Goal: Check status: Check status

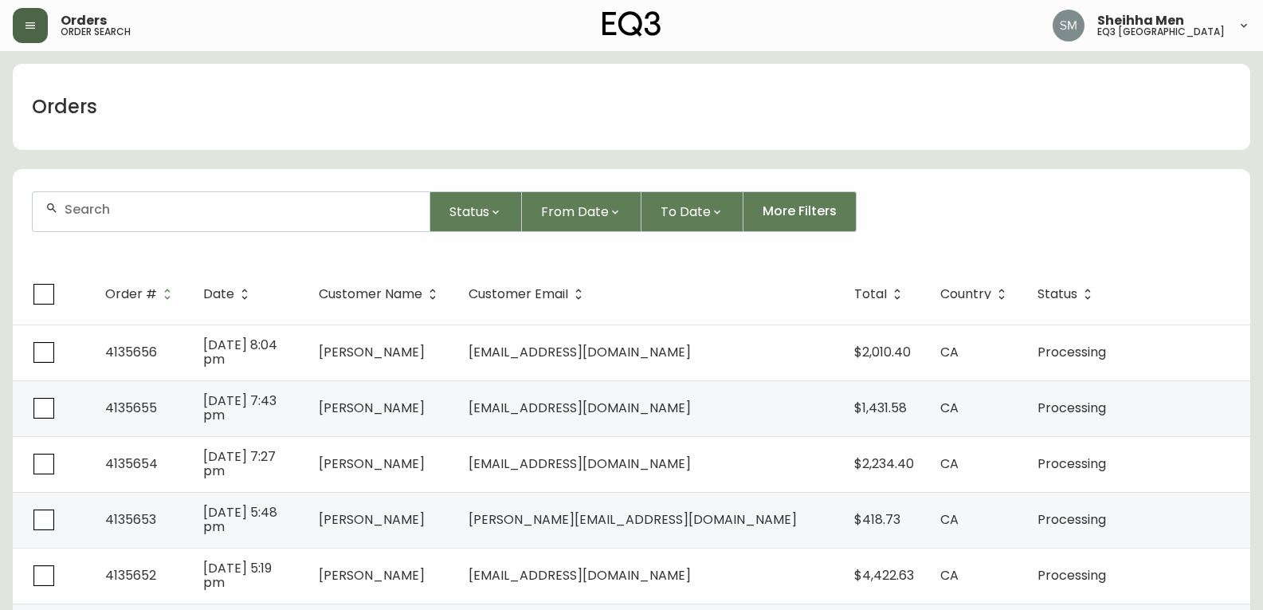
click at [21, 19] on button "button" at bounding box center [30, 25] width 35 height 35
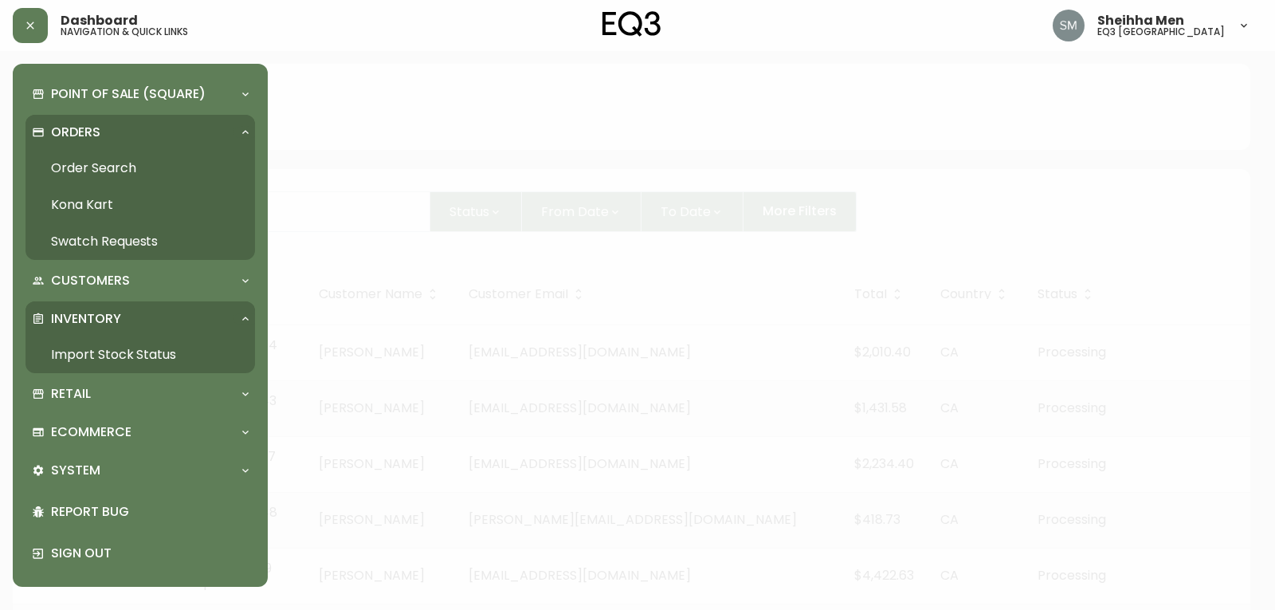
click at [115, 357] on link "Import Stock Status" at bounding box center [139, 354] width 229 height 37
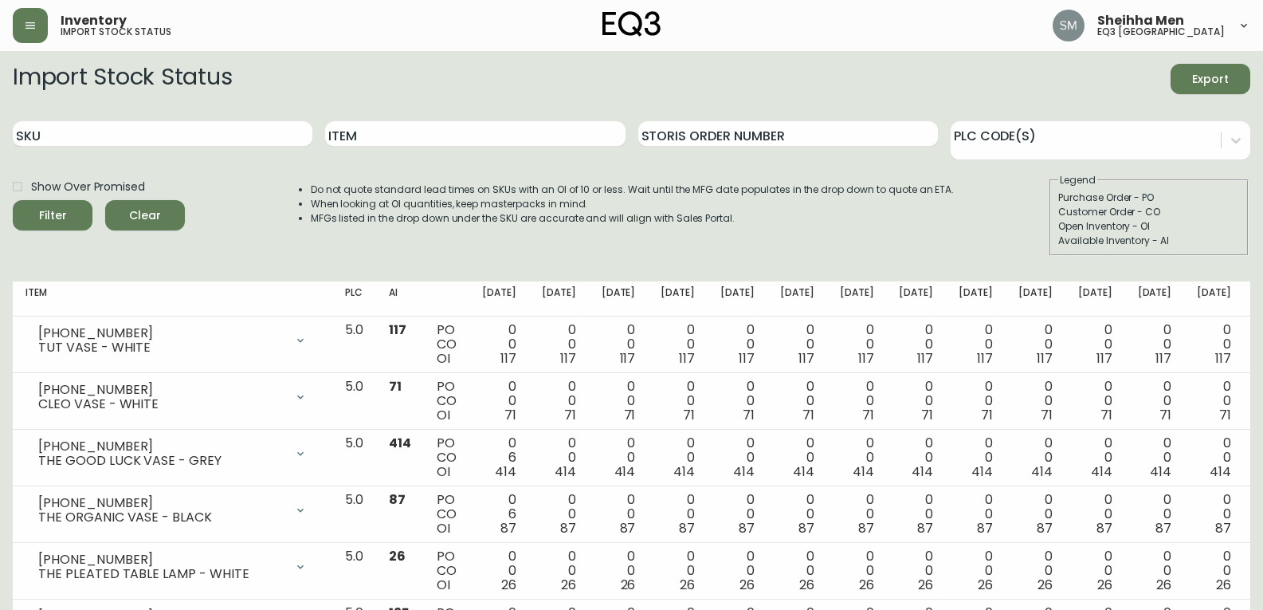
click at [44, 18] on button "button" at bounding box center [30, 25] width 35 height 35
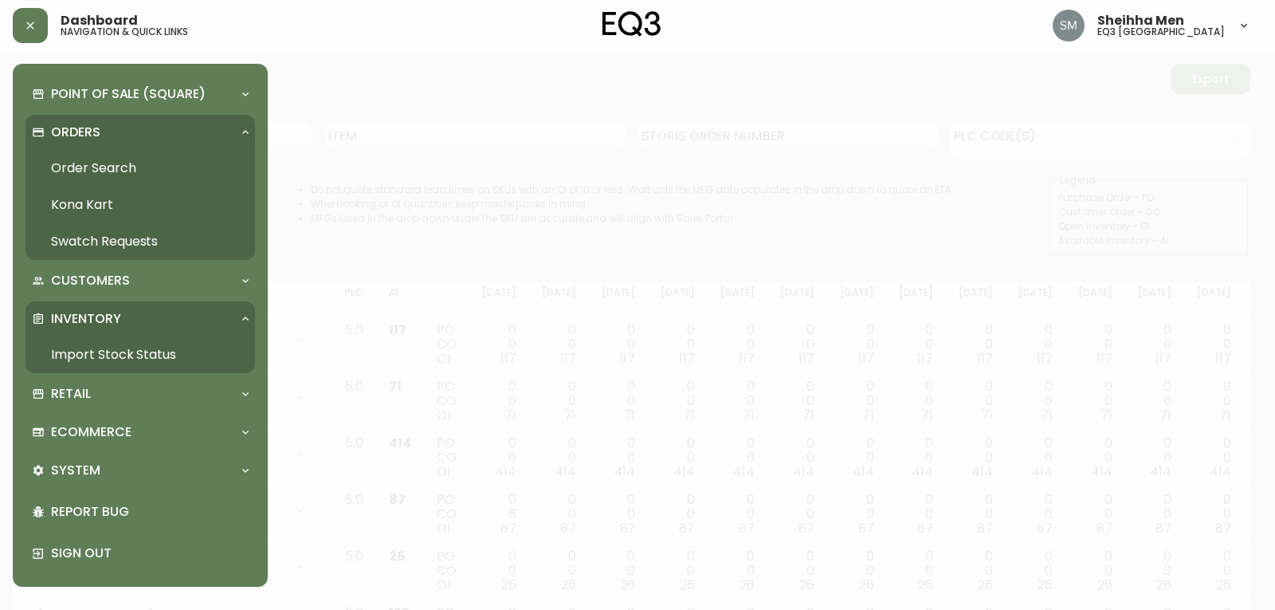
click at [106, 164] on link "Order Search" at bounding box center [139, 168] width 229 height 37
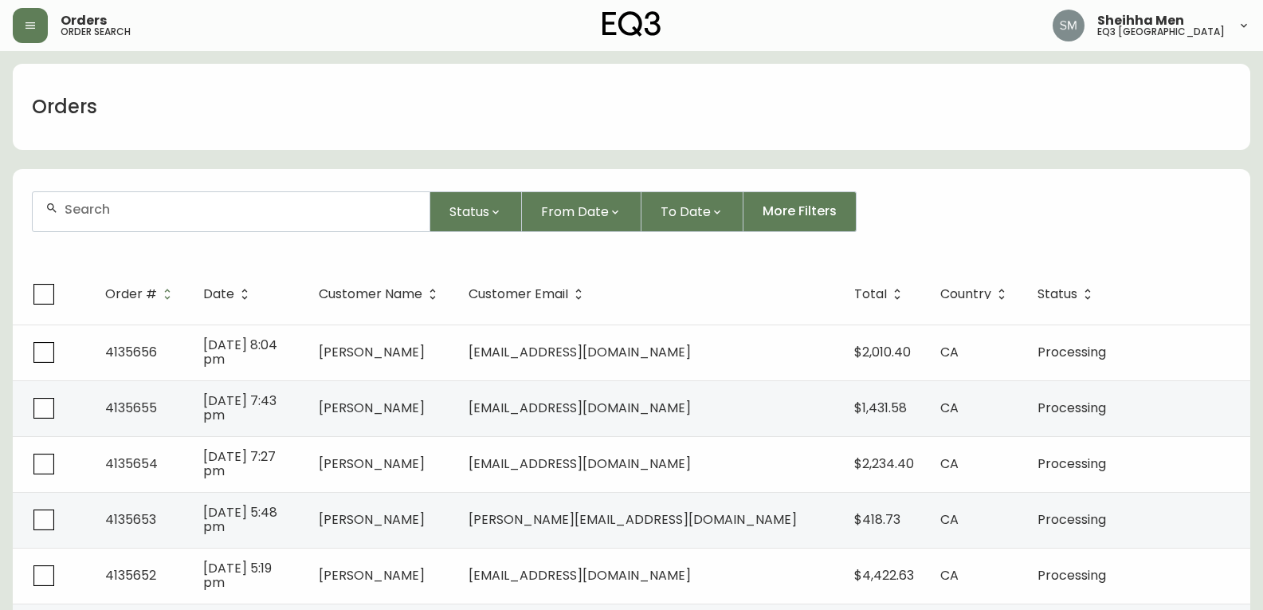
click at [221, 209] on input "text" at bounding box center [241, 209] width 352 height 15
paste input "108626606"
type input "108626606"
click at [430, 191] on button "Status" at bounding box center [476, 211] width 92 height 41
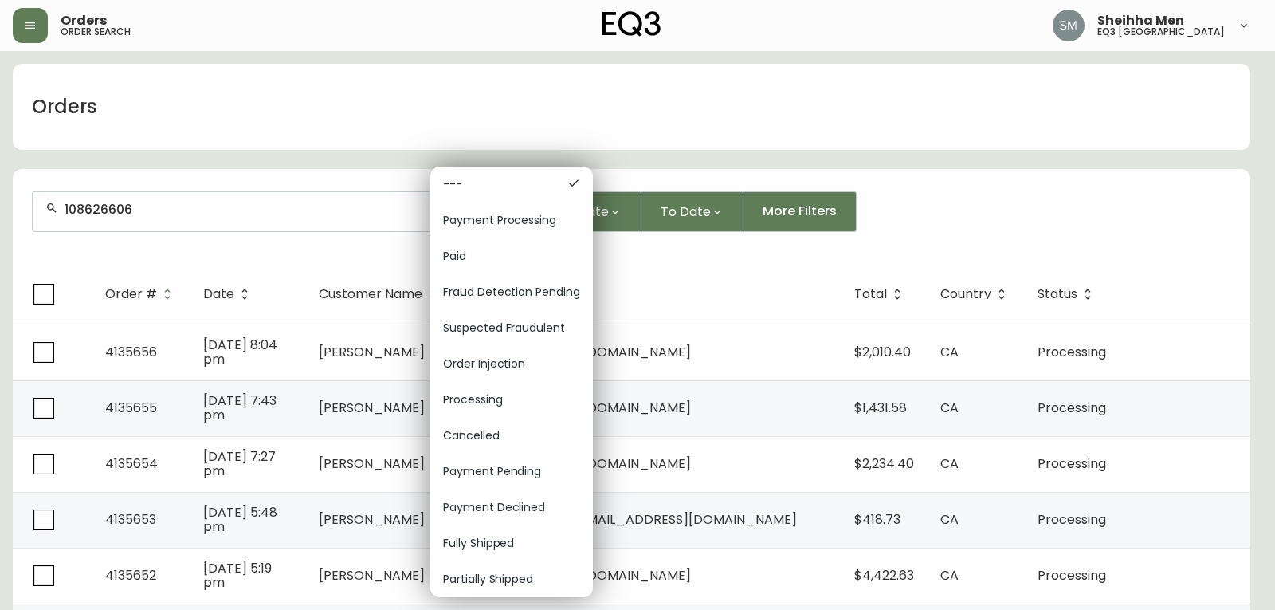
click at [472, 135] on div at bounding box center [637, 305] width 1275 height 610
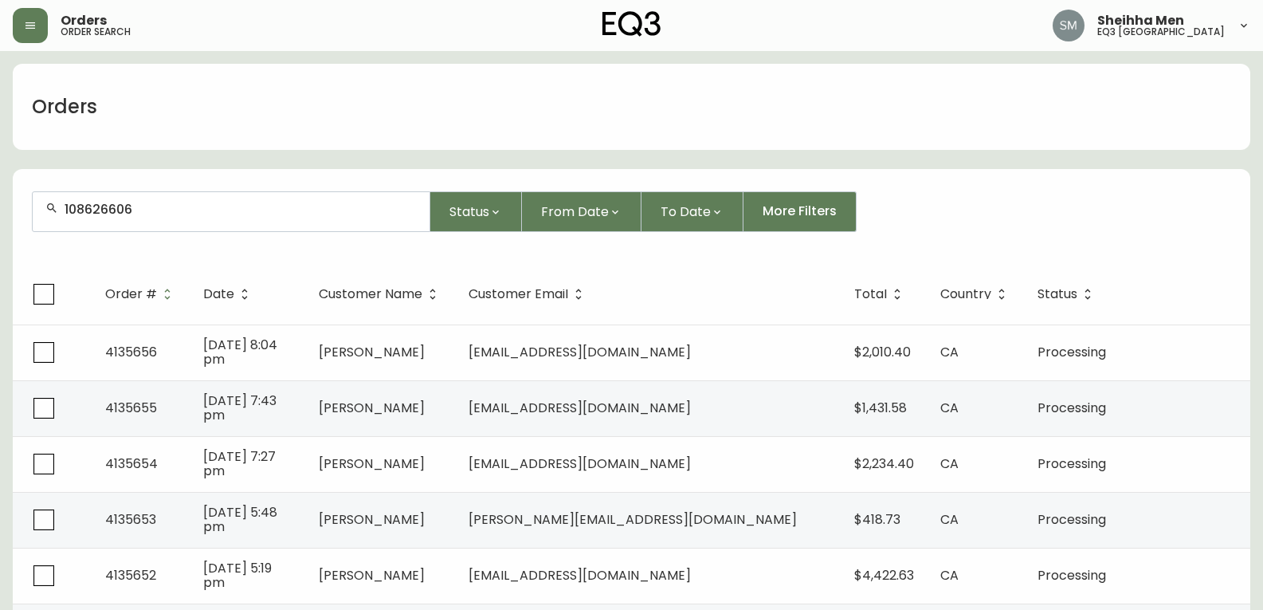
click at [355, 181] on div "--- Payment Processing Paid Fraud Detection Pending Suspected Fraudulent Order …" at bounding box center [631, 305] width 1263 height 610
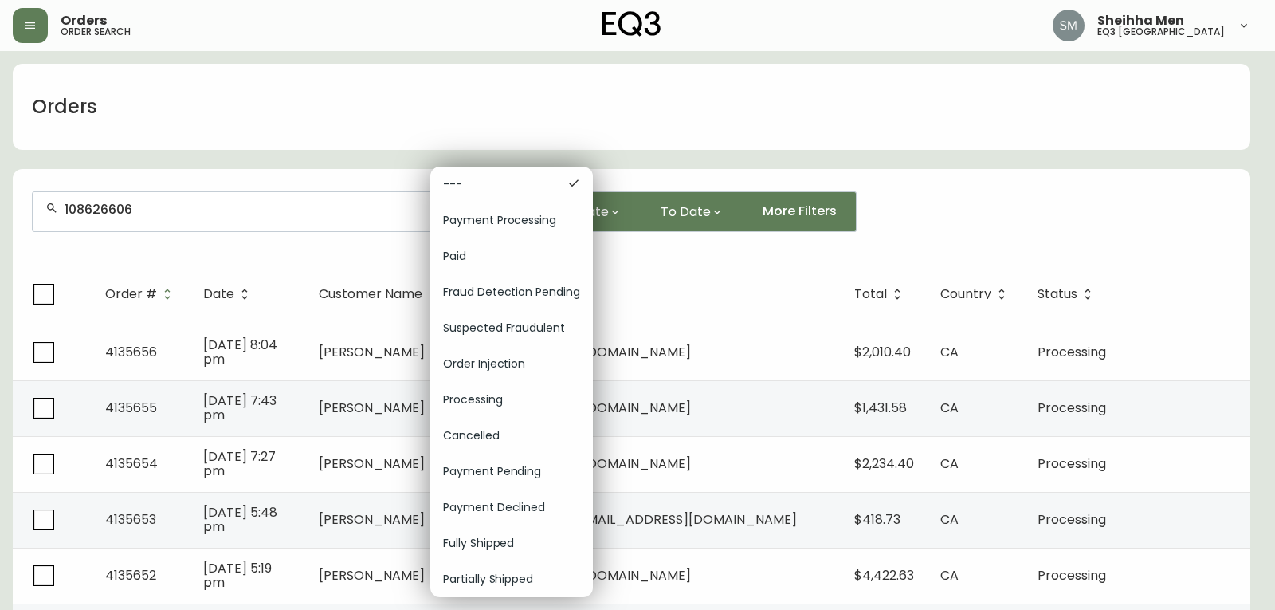
click at [317, 199] on div at bounding box center [637, 305] width 1275 height 610
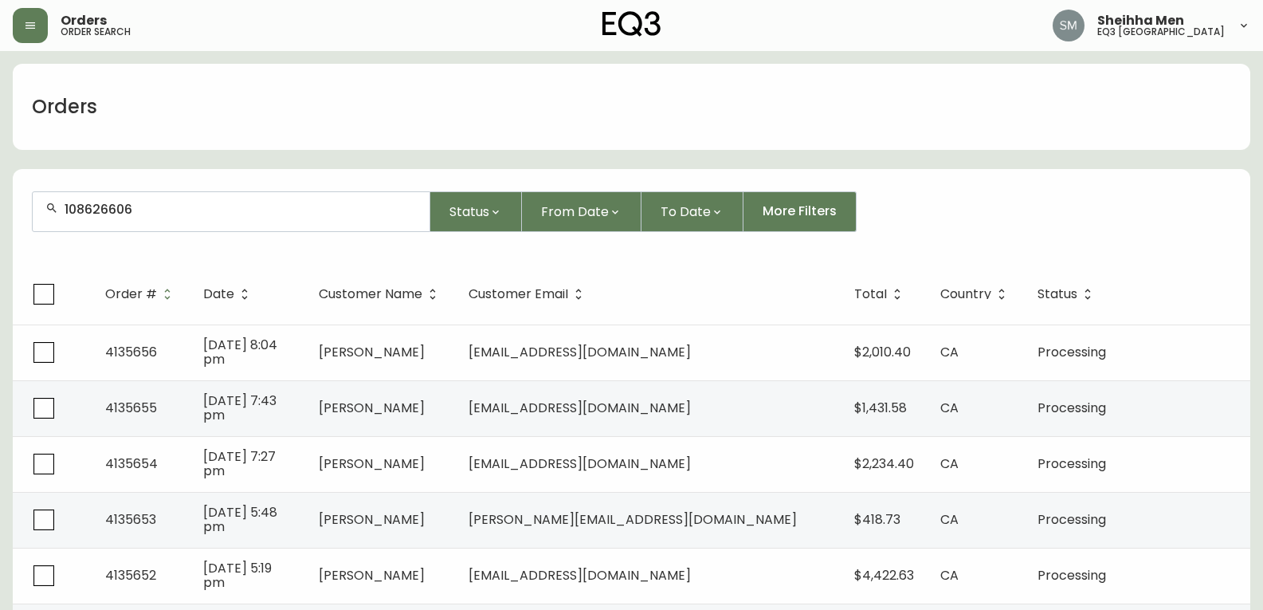
click at [298, 210] on div "--- Payment Processing Paid Fraud Detection Pending Suspected Fraudulent Order …" at bounding box center [631, 305] width 1263 height 610
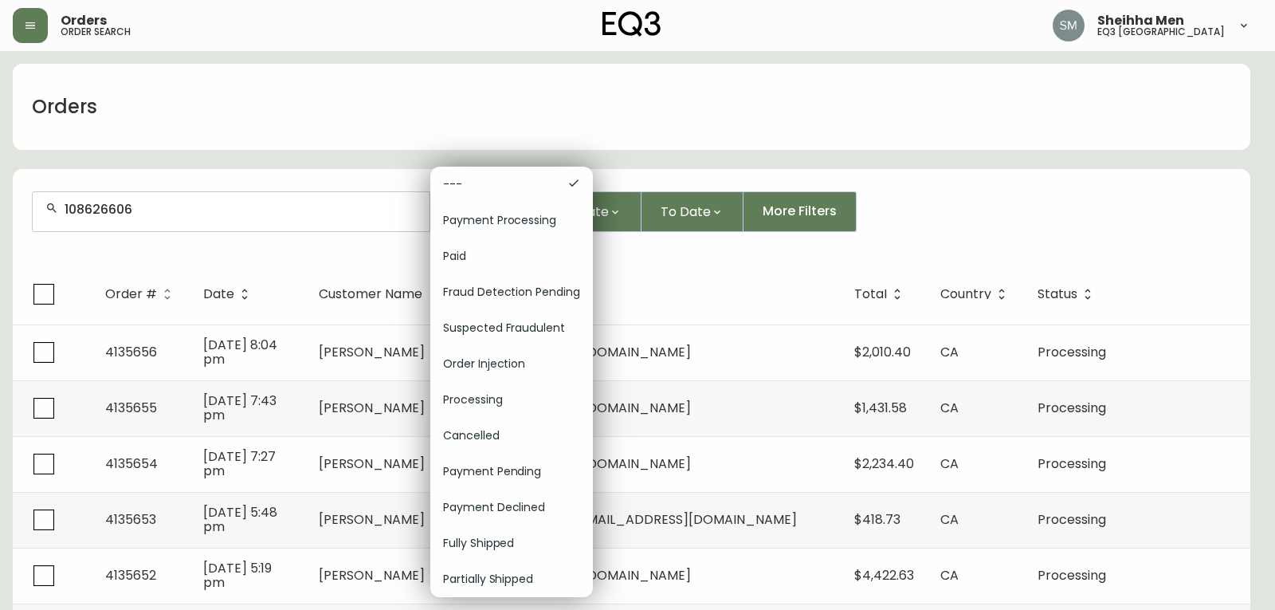
click at [251, 211] on div at bounding box center [637, 305] width 1275 height 610
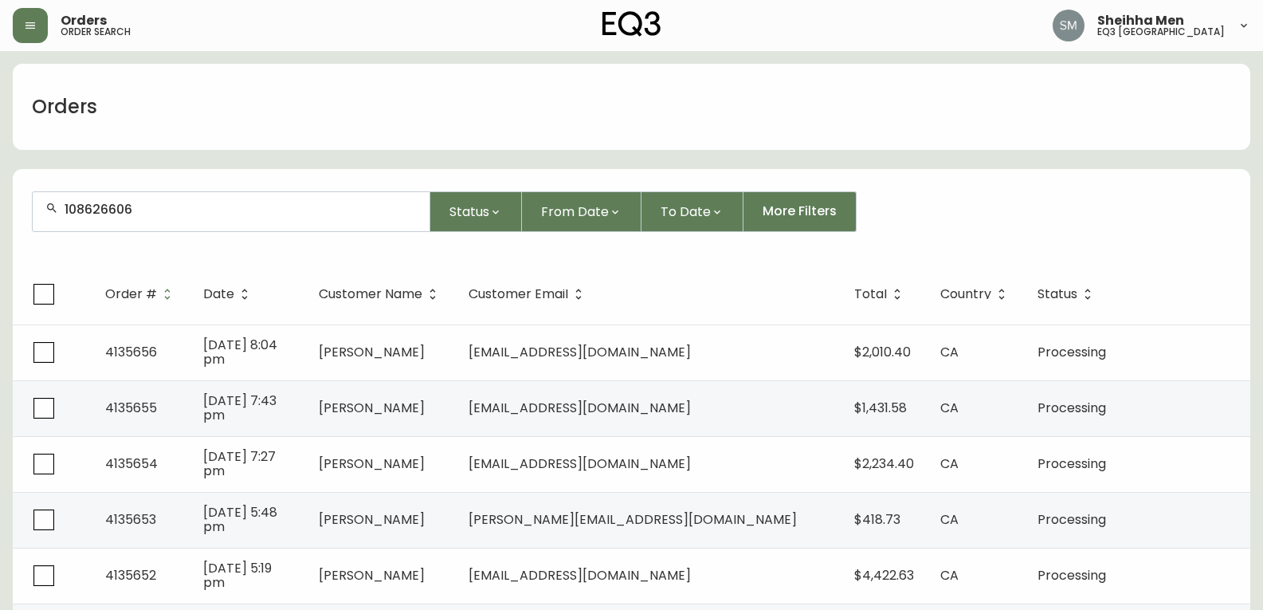
click at [190, 212] on input "108626606" at bounding box center [241, 209] width 352 height 15
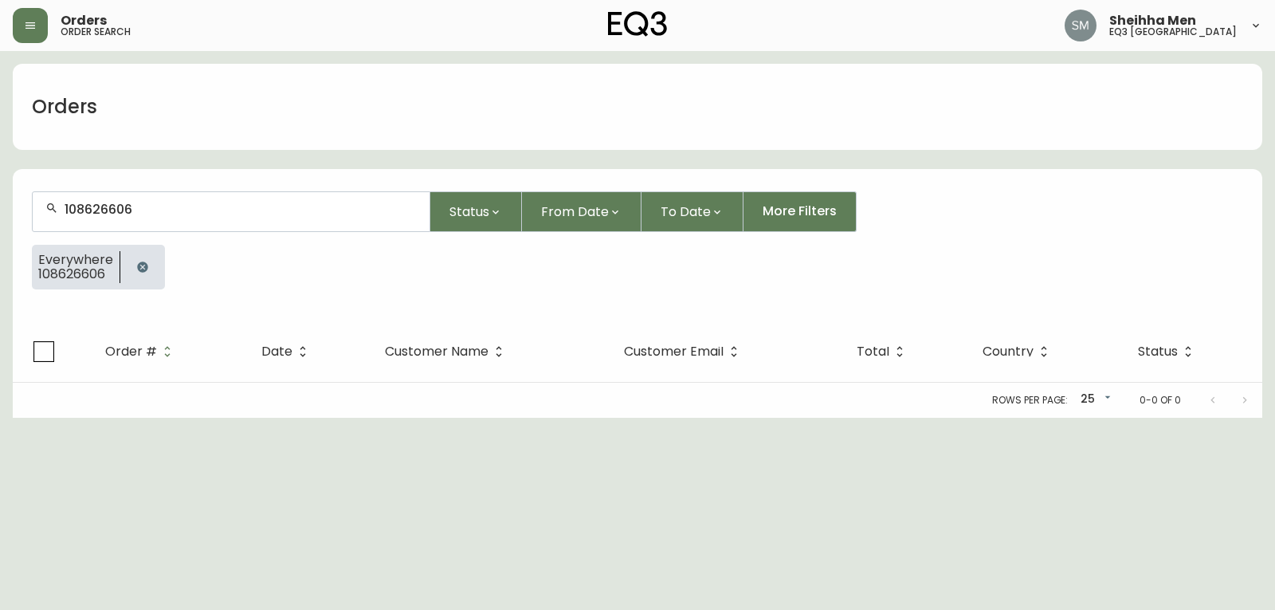
click at [359, 78] on div "Orders" at bounding box center [637, 107] width 1249 height 86
click at [141, 265] on icon "button" at bounding box center [142, 266] width 10 height 10
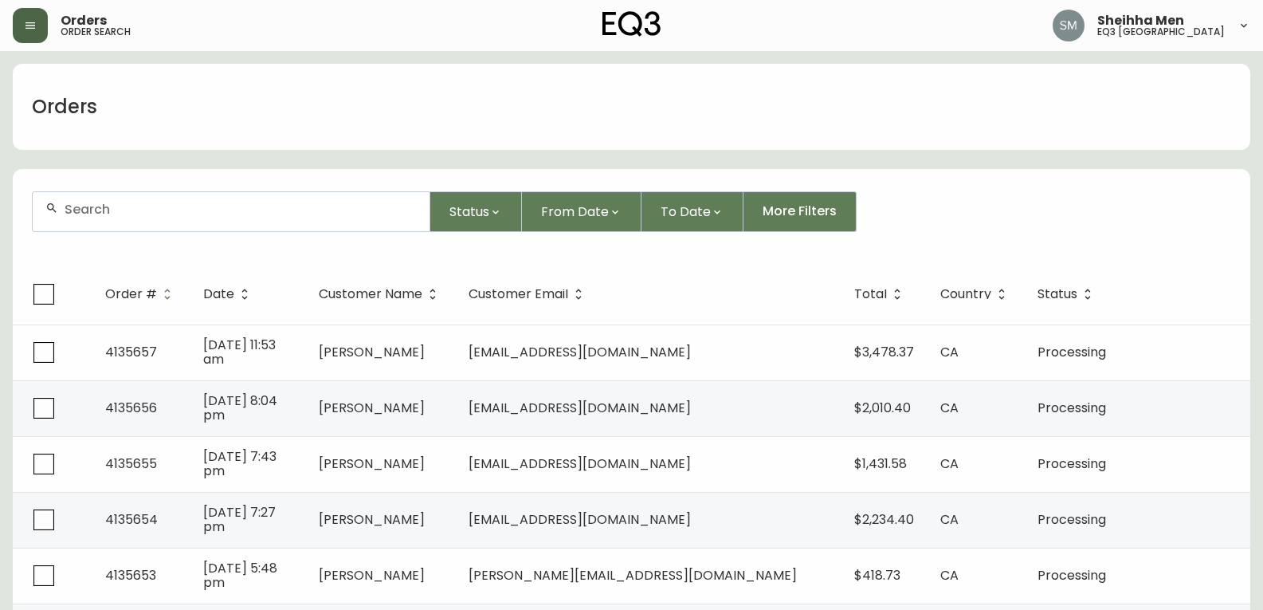
click at [37, 22] on button "button" at bounding box center [30, 25] width 35 height 35
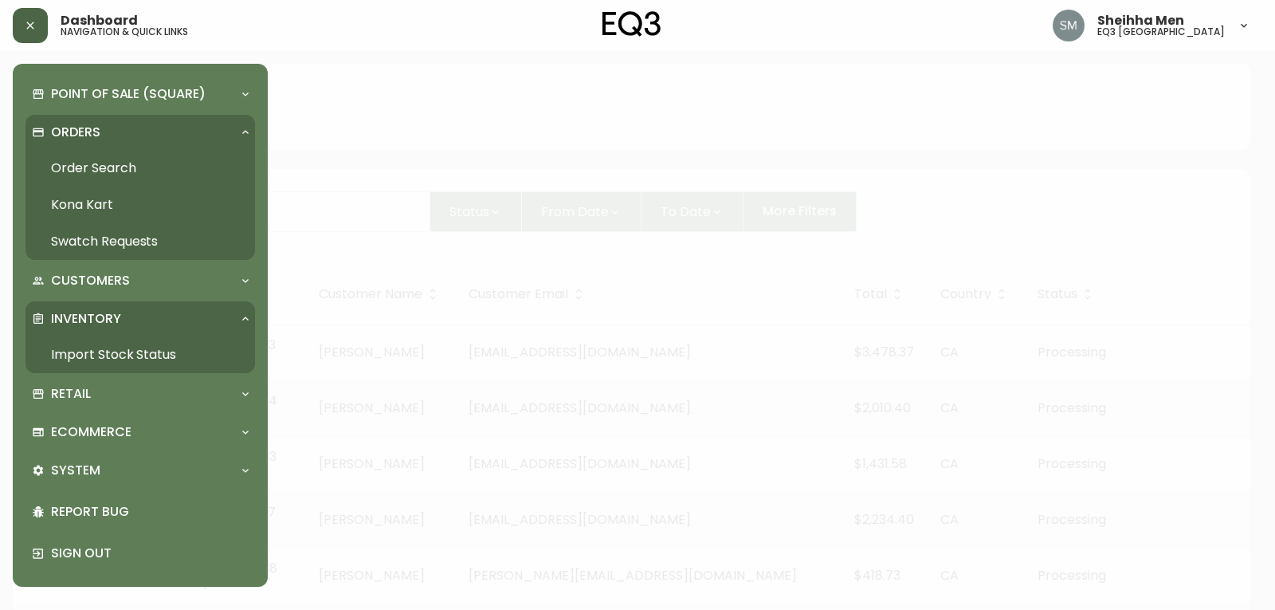
click at [37, 22] on button "button" at bounding box center [30, 25] width 35 height 35
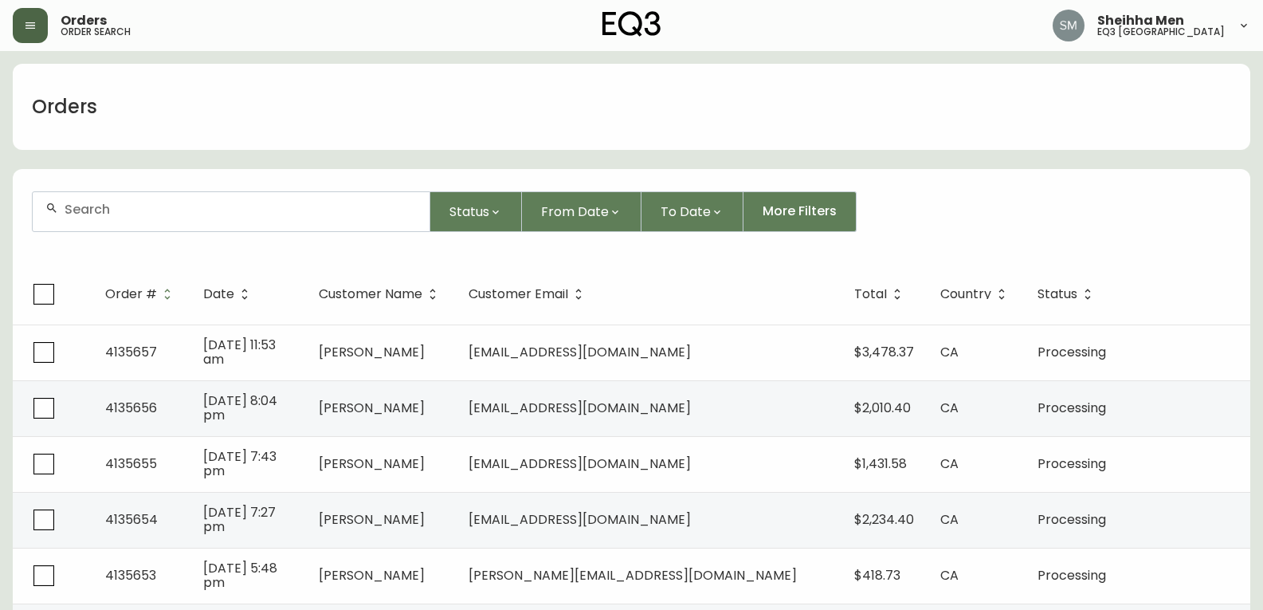
click at [37, 22] on button "button" at bounding box center [30, 25] width 35 height 35
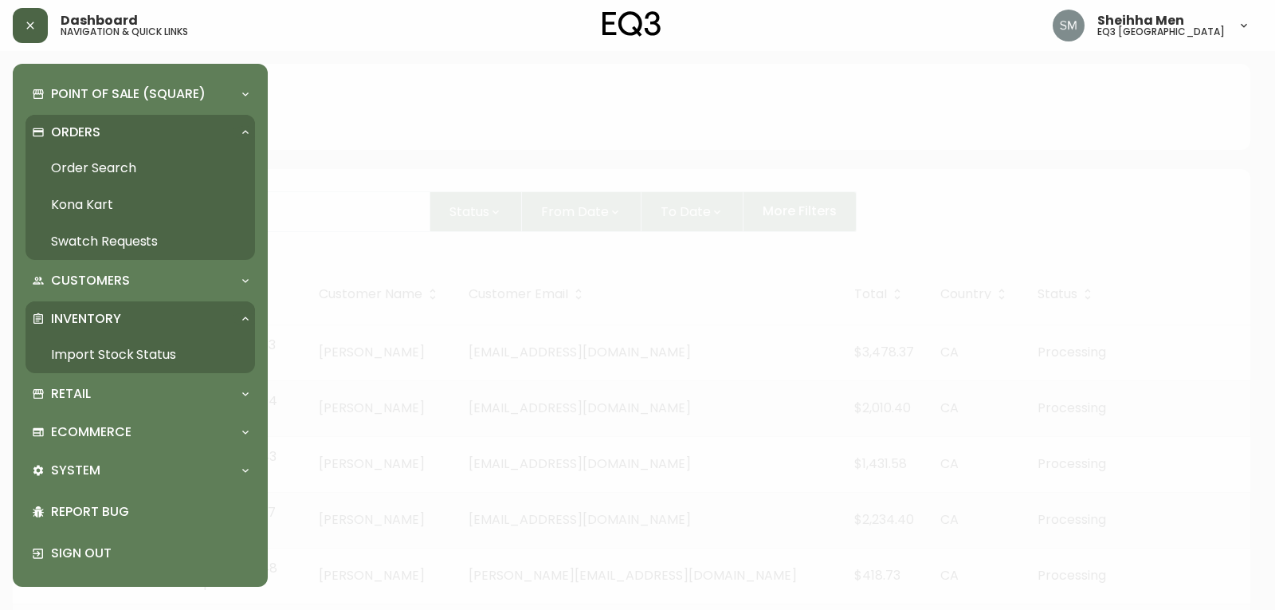
click at [22, 21] on button "button" at bounding box center [30, 25] width 35 height 35
